Goal: Task Accomplishment & Management: Use online tool/utility

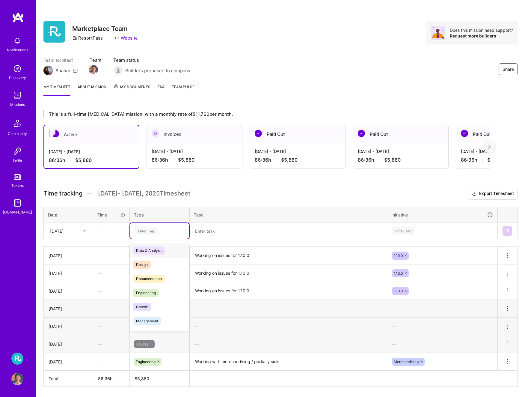
scroll to position [19, 0]
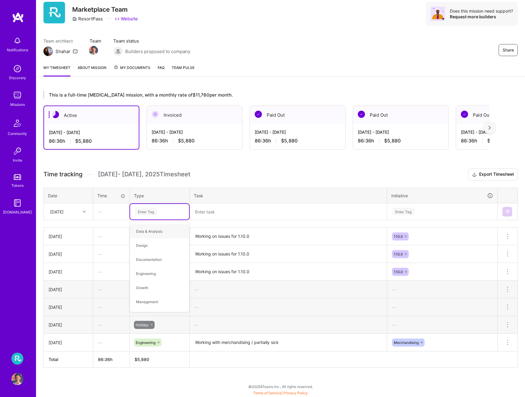
click at [236, 172] on h3 "Time tracking [DATE] - [DATE] Timesheet Export Timesheet" at bounding box center [280, 174] width 474 height 12
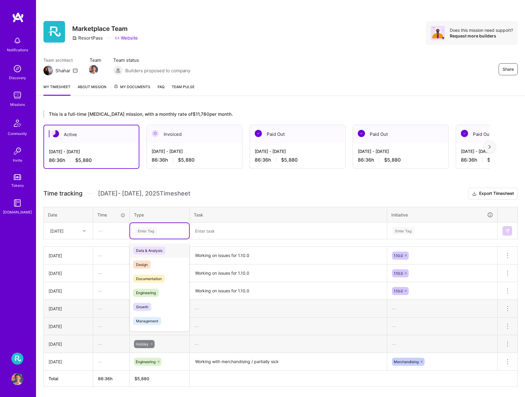
click at [149, 227] on div "Enter Tag" at bounding box center [146, 230] width 22 height 9
click at [158, 292] on span "Engineering" at bounding box center [146, 292] width 26 height 8
click at [223, 252] on textarea "Working on issues for 1.10.0" at bounding box center [288, 255] width 196 height 16
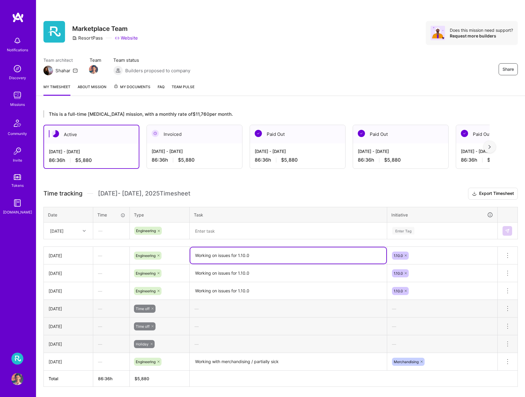
click at [223, 252] on textarea "Working on issues for 1.10.0" at bounding box center [288, 255] width 196 height 16
click at [214, 230] on textarea at bounding box center [288, 231] width 196 height 16
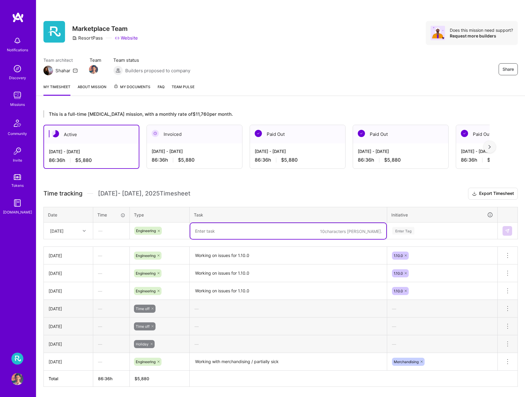
paste textarea "Working on issues for 1.10.0"
type textarea "Working on issues for 1.10.0"
click at [412, 230] on div "Enter Tag" at bounding box center [403, 230] width 22 height 9
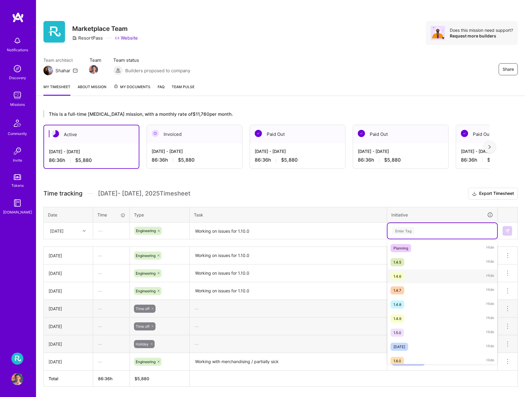
scroll to position [188, 0]
click at [420, 345] on div "1.10.0 Hide" at bounding box center [442, 342] width 110 height 14
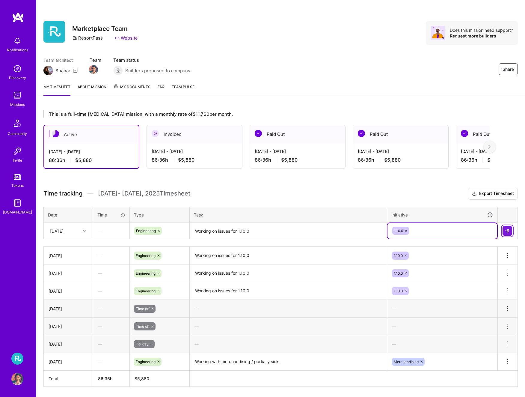
click at [510, 226] on button at bounding box center [507, 231] width 10 height 10
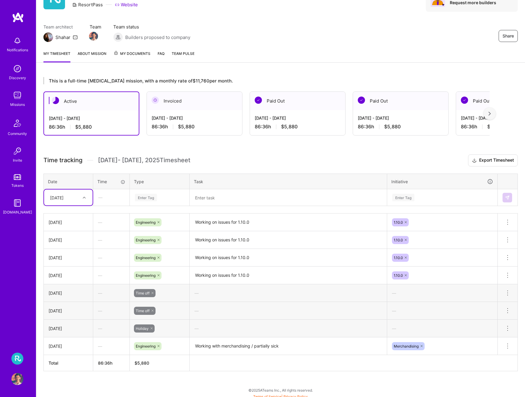
scroll to position [37, 0]
